Goal: Navigation & Orientation: Go to known website

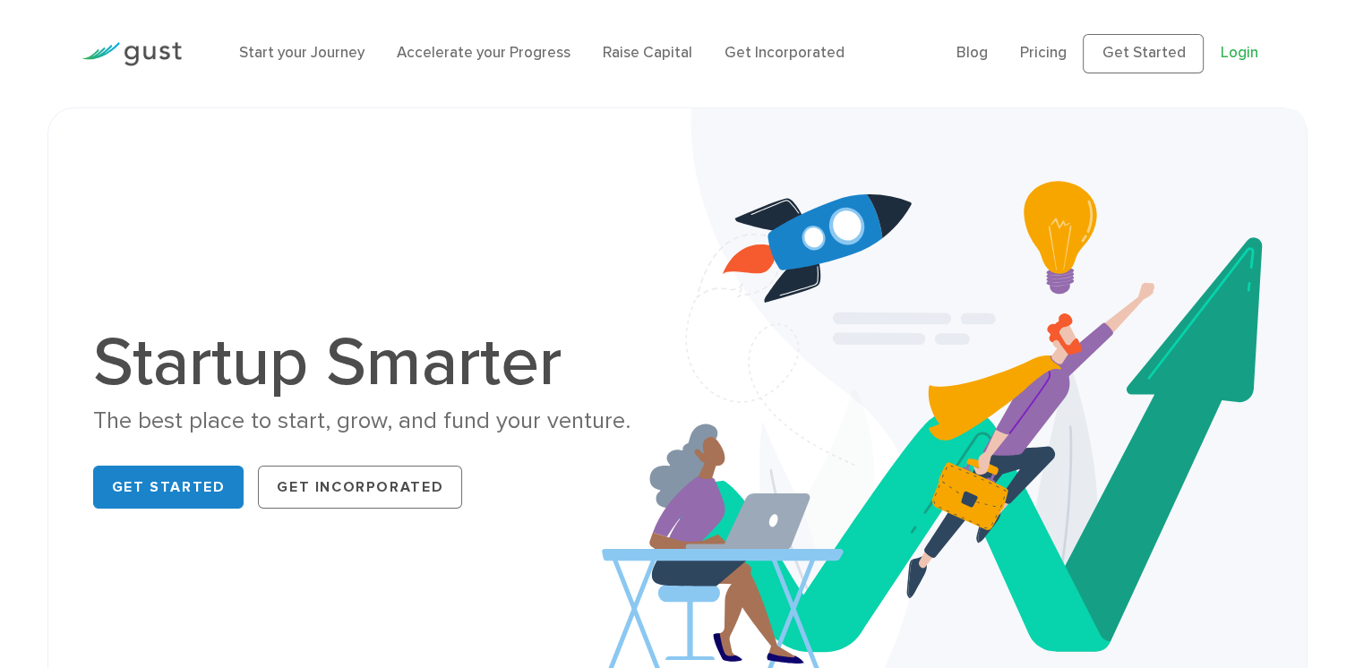
click at [1233, 51] on link "Login" at bounding box center [1239, 53] width 38 height 18
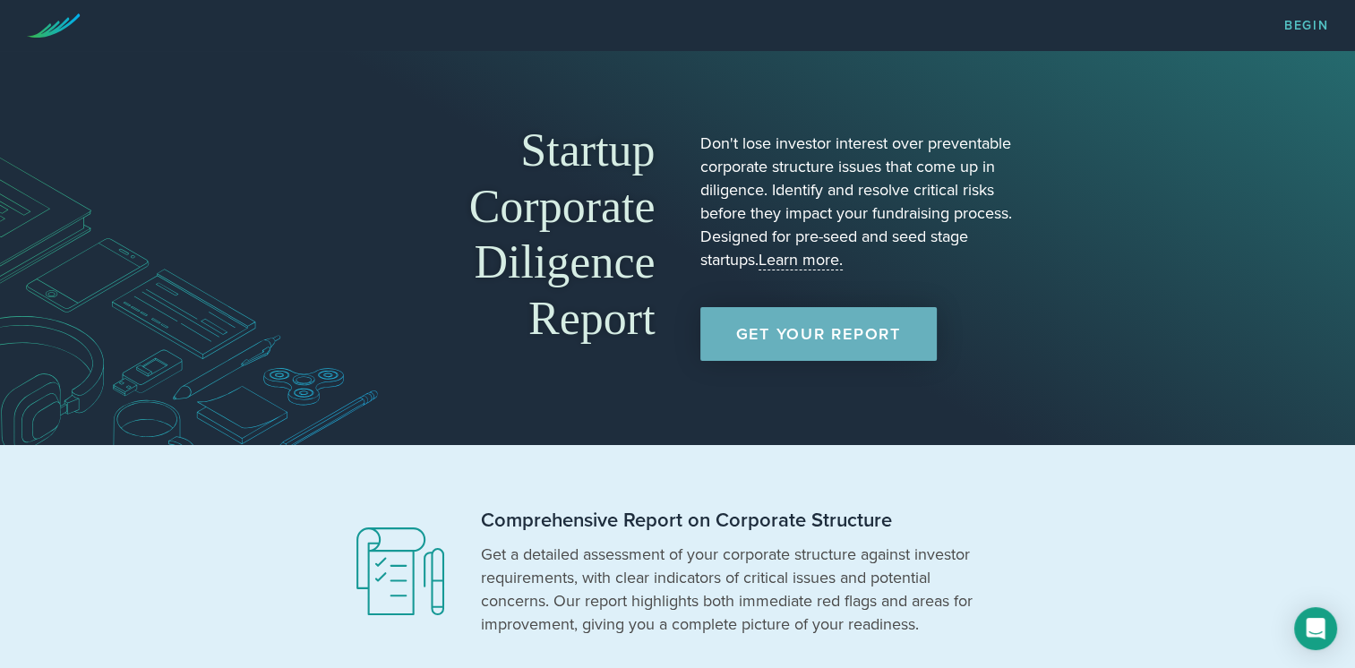
click at [853, 339] on link "Get Your Report" at bounding box center [818, 334] width 236 height 54
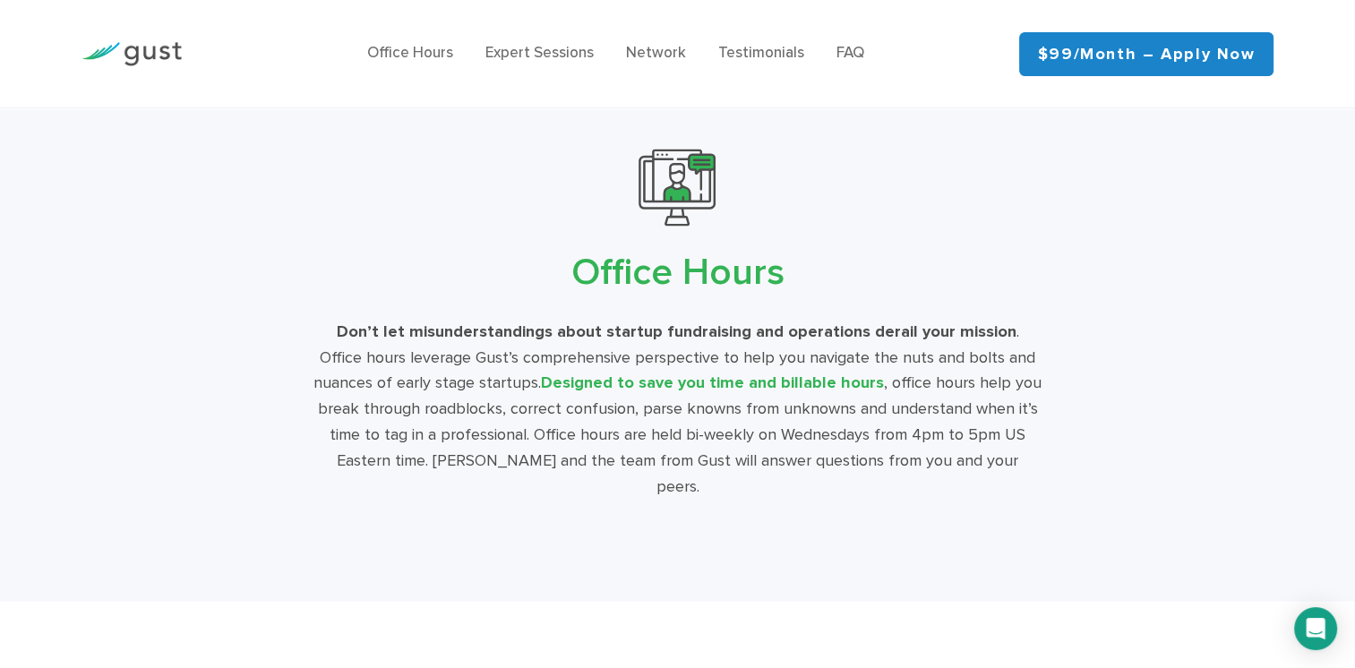
scroll to position [3194, 0]
